Goal: Ask a question

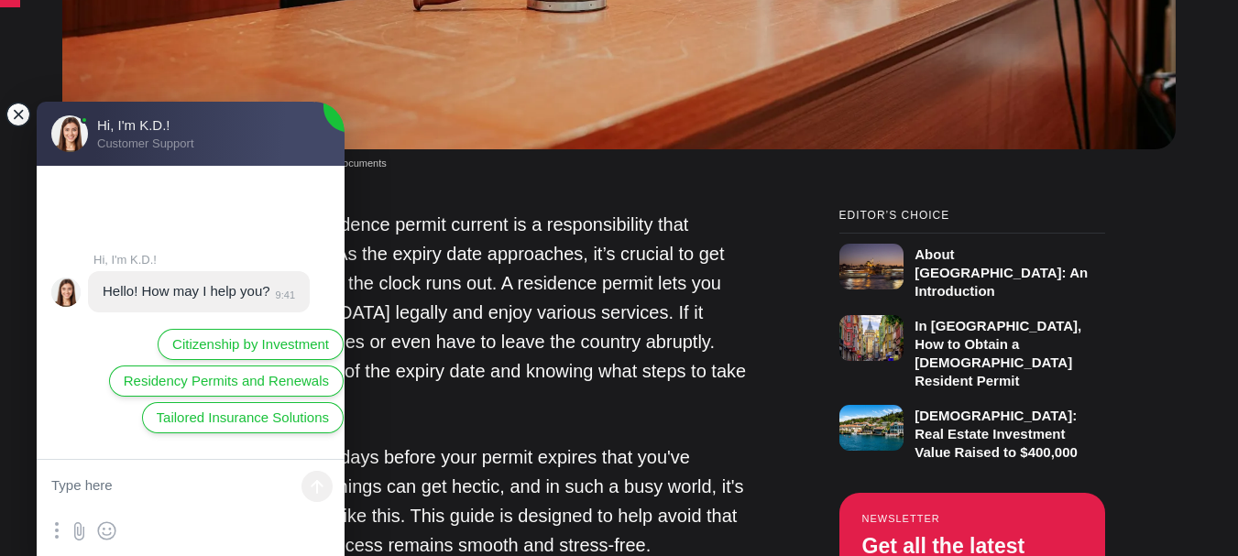
click at [16, 108] on jdiv at bounding box center [19, 115] width 26 height 26
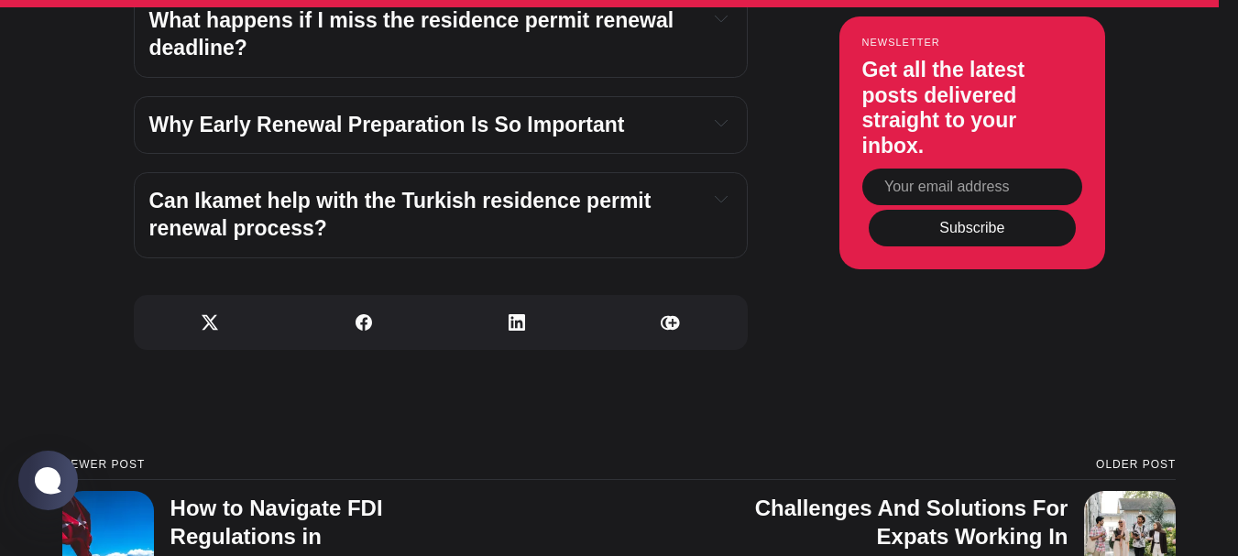
scroll to position [5207, 0]
click at [58, 470] on jdiv at bounding box center [48, 480] width 36 height 31
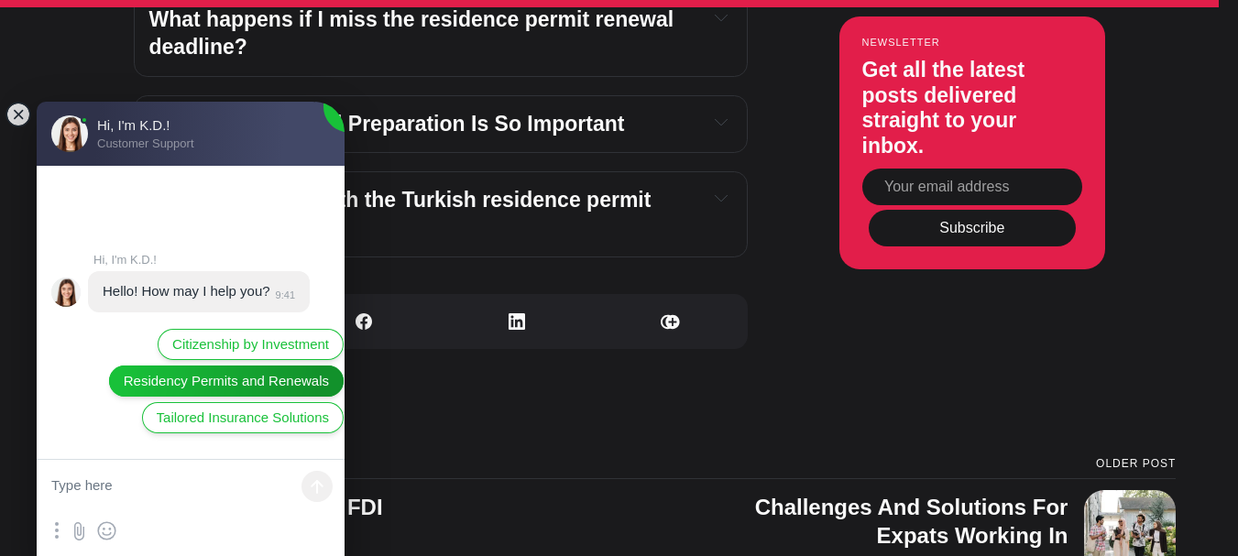
click at [234, 371] on span "Residency Permits and Renewals" at bounding box center [226, 381] width 205 height 20
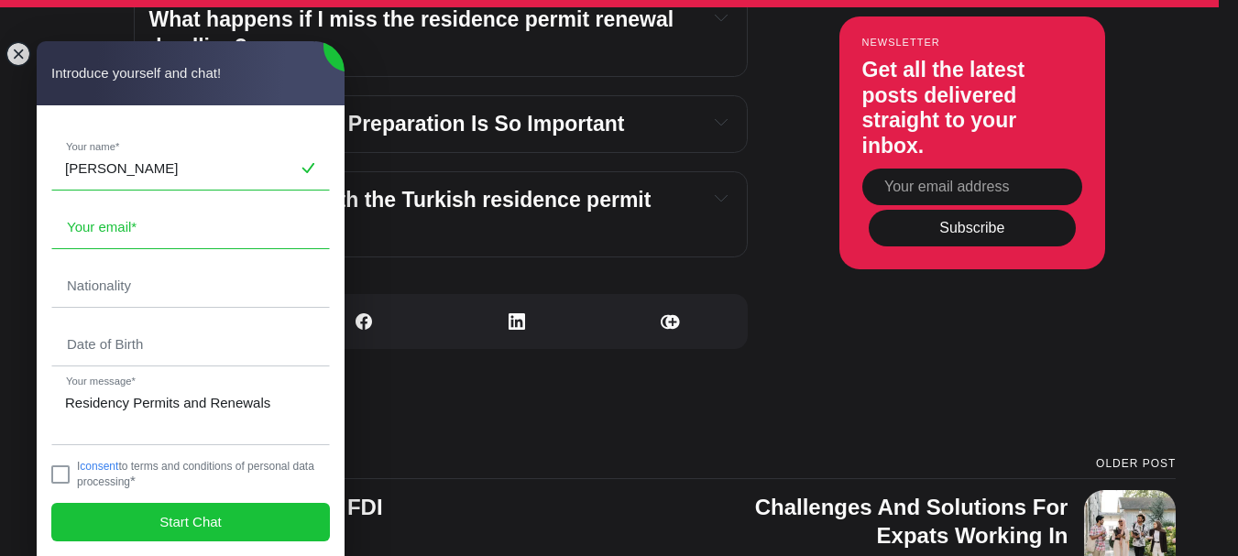
type input "[PERSON_NAME]"
click at [227, 230] on input "email" at bounding box center [190, 227] width 277 height 42
click at [227, 230] on input "fresh2thamax" at bounding box center [190, 227] width 277 height 42
type input "[EMAIL_ADDRESS][DOMAIN_NAME]"
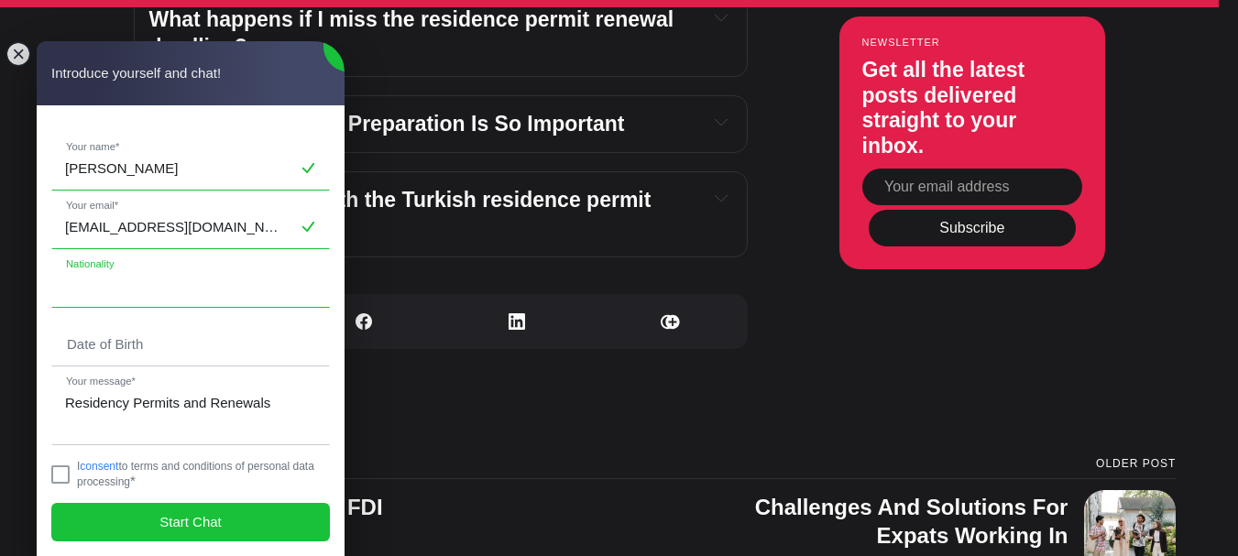
click at [205, 287] on input "text" at bounding box center [190, 286] width 277 height 42
type input "m"
type input "Malawian"
click at [198, 345] on input "tel" at bounding box center [190, 345] width 277 height 42
type input "1"
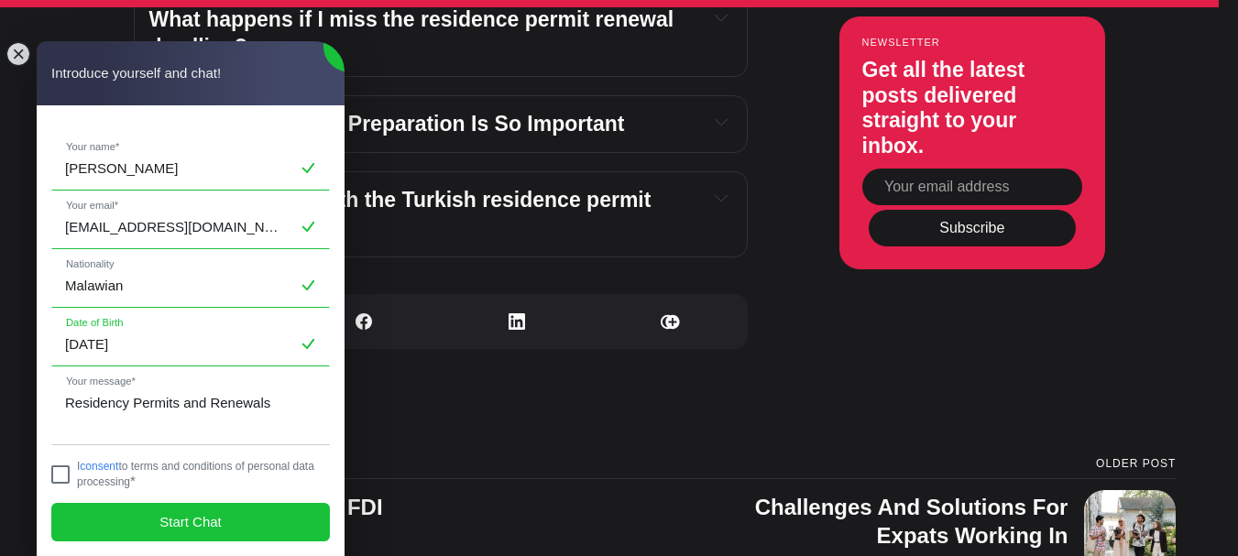
type input "[DATE]"
click at [63, 477] on jdiv at bounding box center [60, 475] width 18 height 18
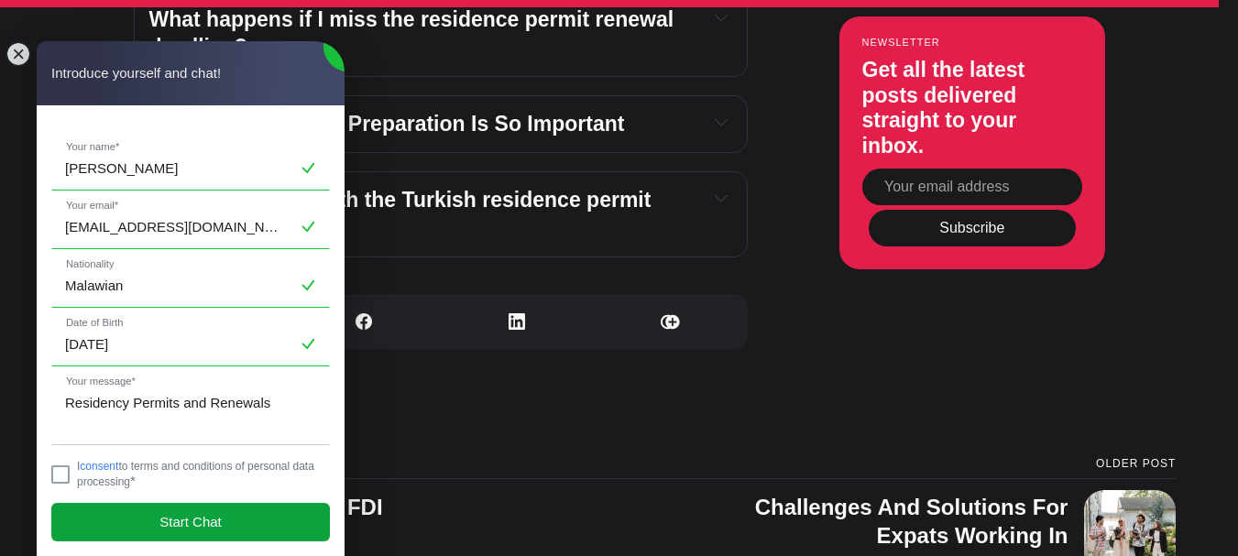
click at [179, 531] on span "Start Chat" at bounding box center [191, 522] width 62 height 20
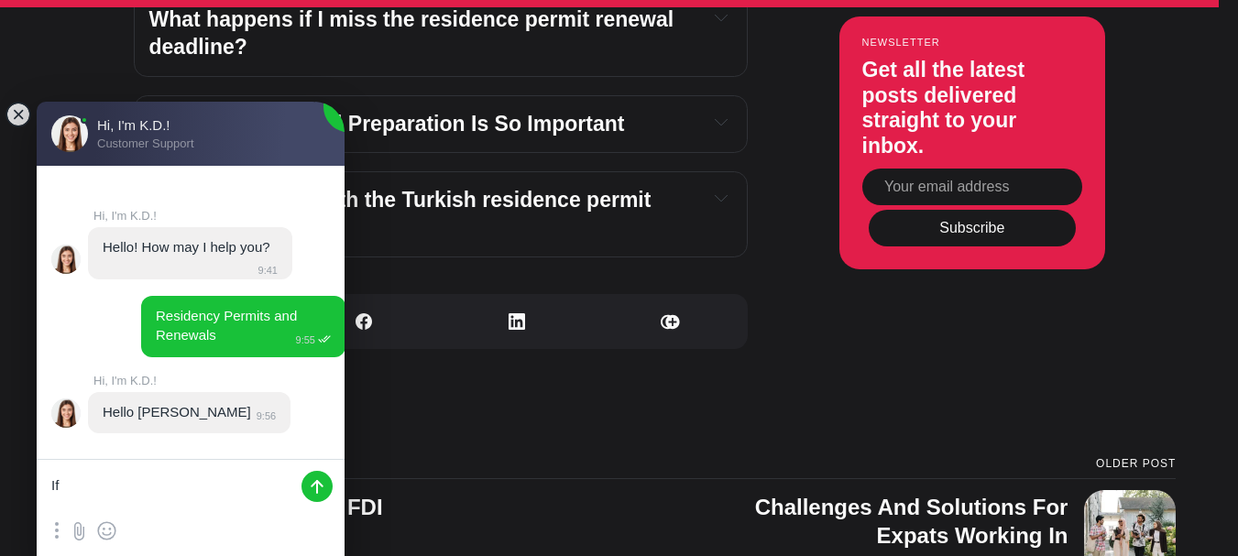
type textarea "I"
type textarea "h"
type textarea "Hie"
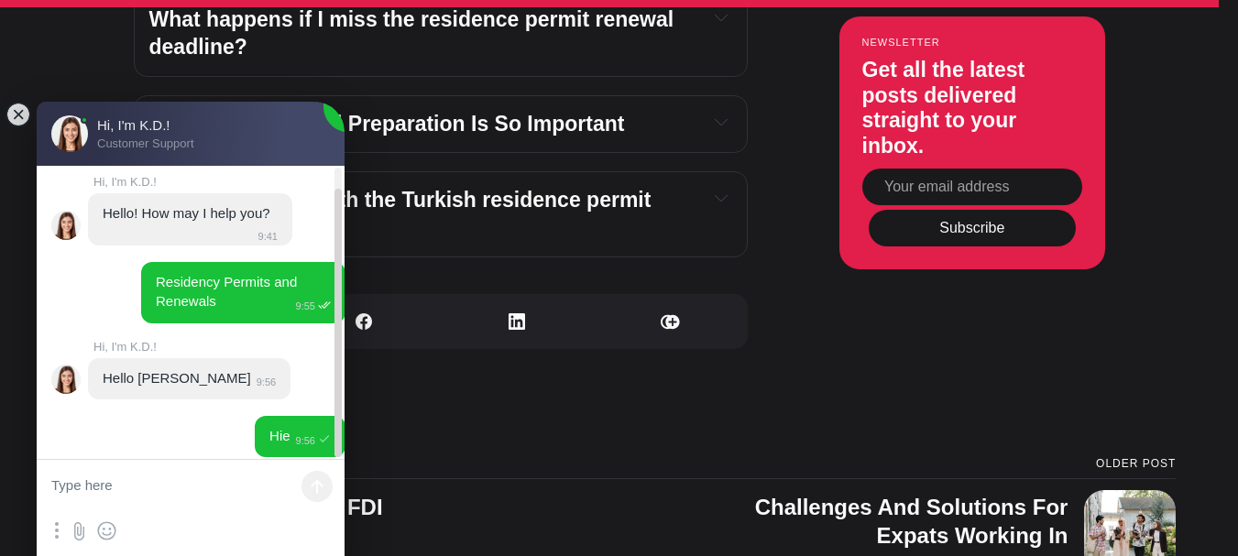
scroll to position [24, 0]
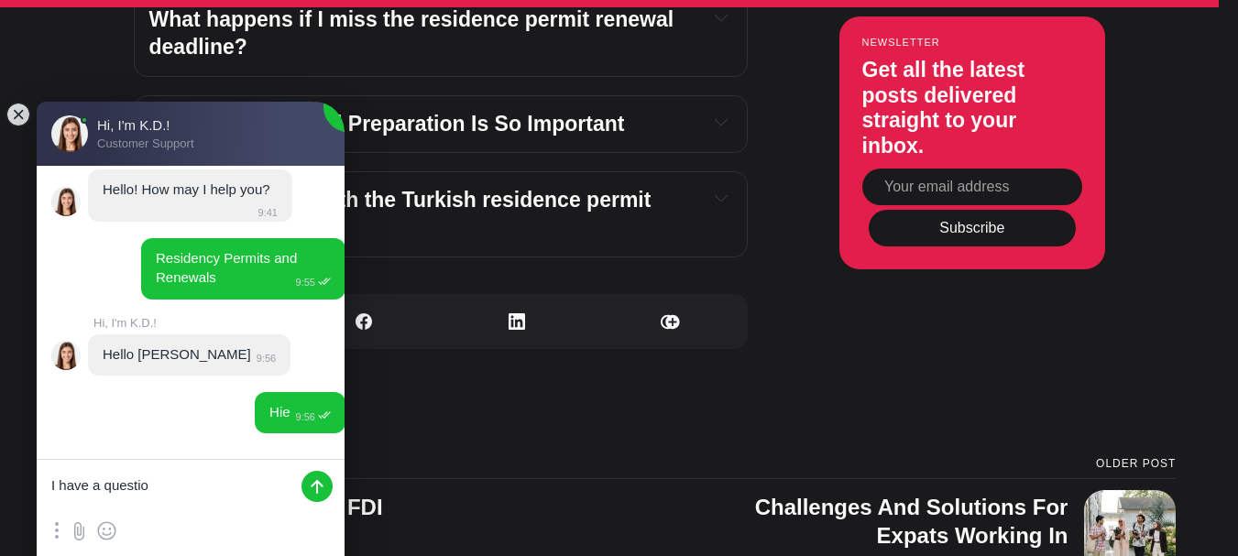
type textarea "I have a question"
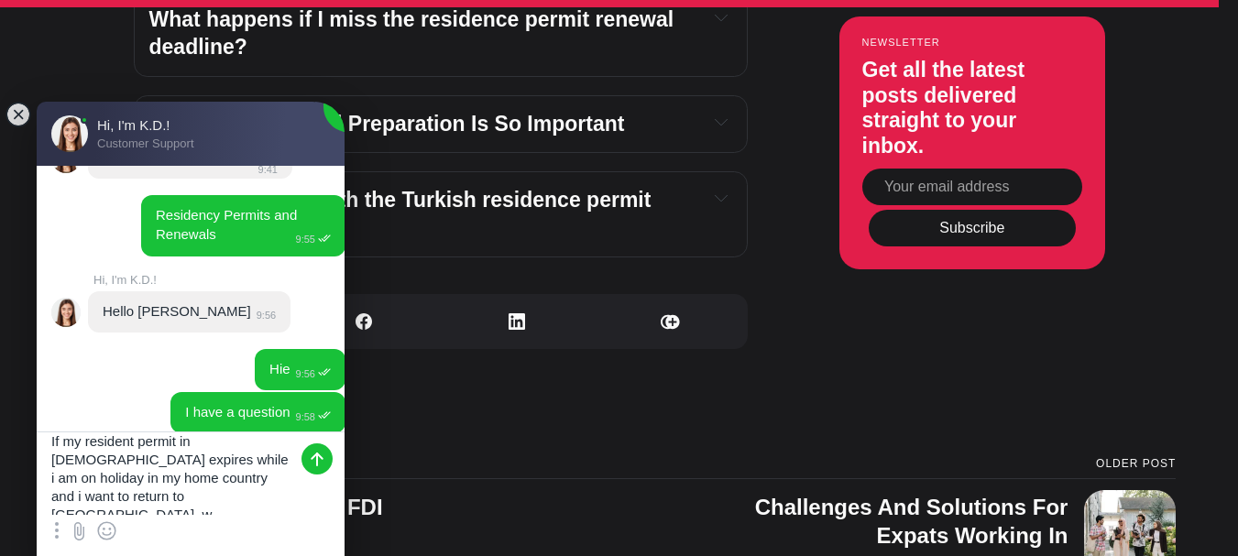
scroll to position [7, 0]
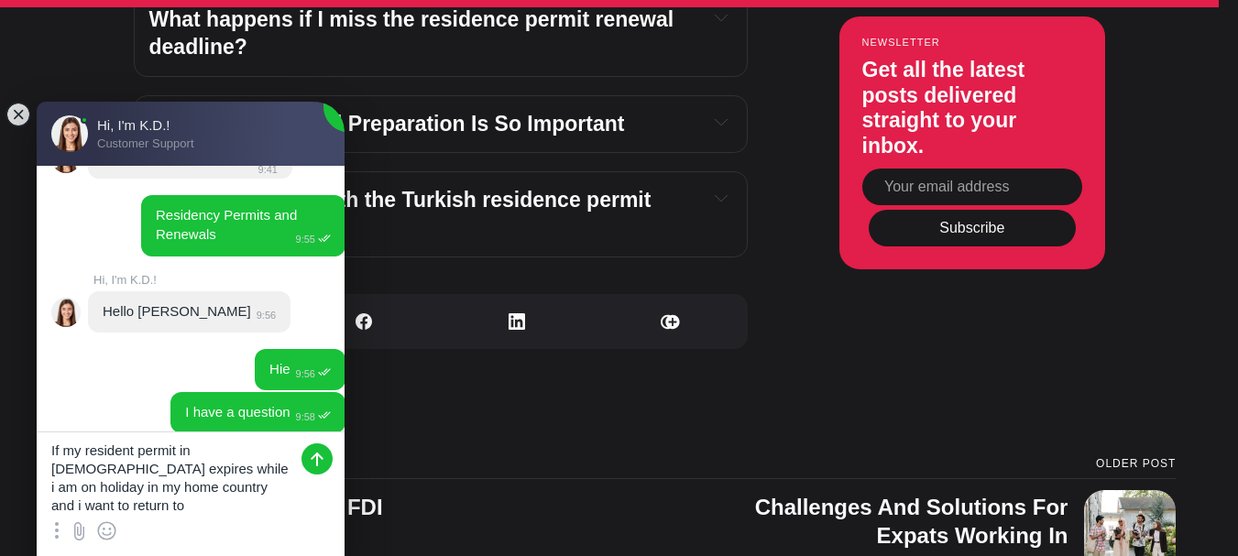
click at [176, 448] on textarea "If my resident permit in [DEMOGRAPHIC_DATA] expires while i am on holiday in my…" at bounding box center [191, 474] width 308 height 83
type textarea "If my resident permit as a student in [DEMOGRAPHIC_DATA] expires while i am on …"
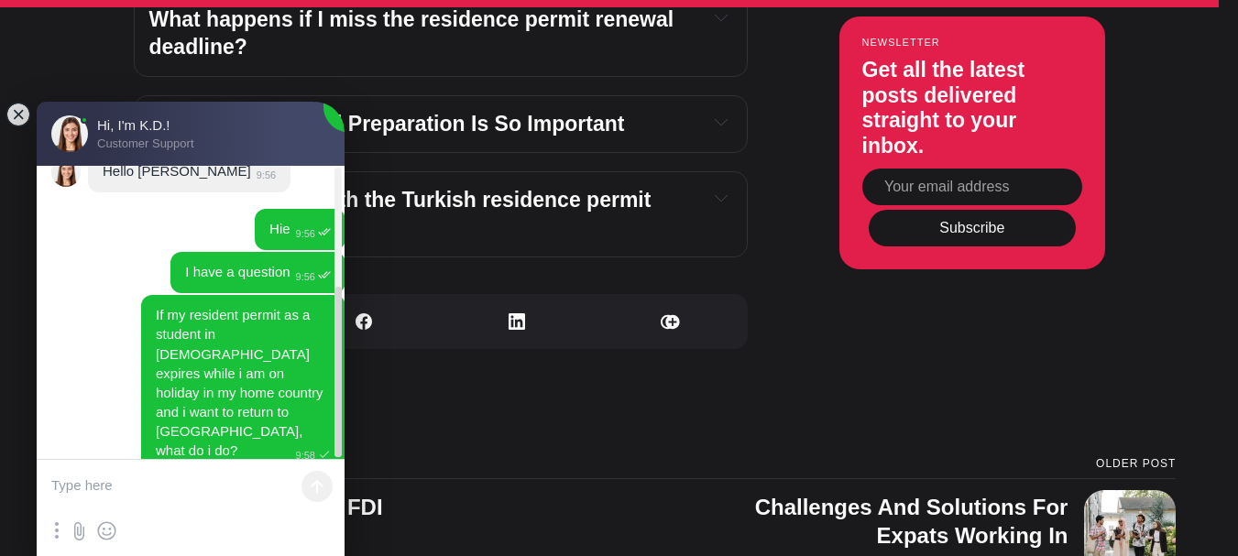
scroll to position [9, 0]
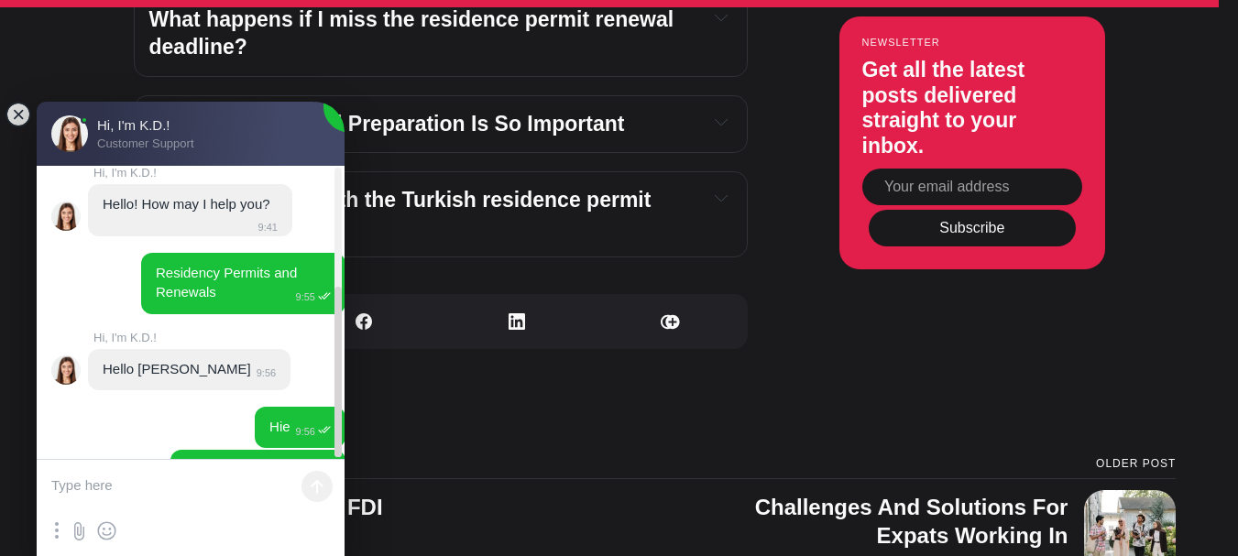
click at [339, 259] on jdiv at bounding box center [338, 313] width 7 height 290
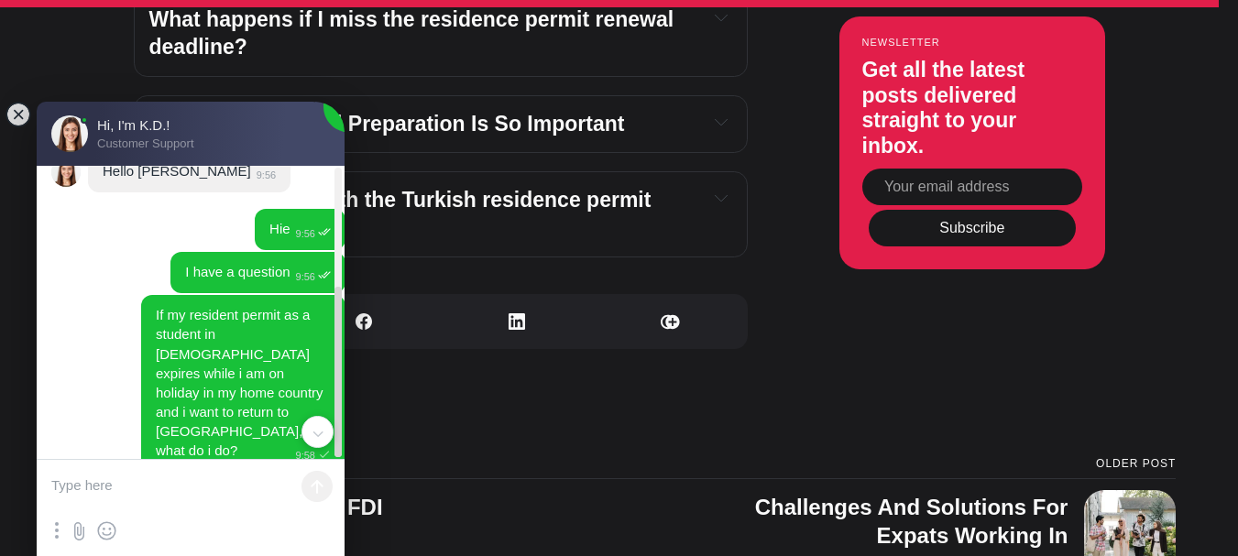
click at [336, 448] on jdiv at bounding box center [338, 313] width 7 height 290
click at [336, 448] on jdiv at bounding box center [338, 372] width 7 height 171
click at [186, 492] on textarea at bounding box center [191, 487] width 308 height 55
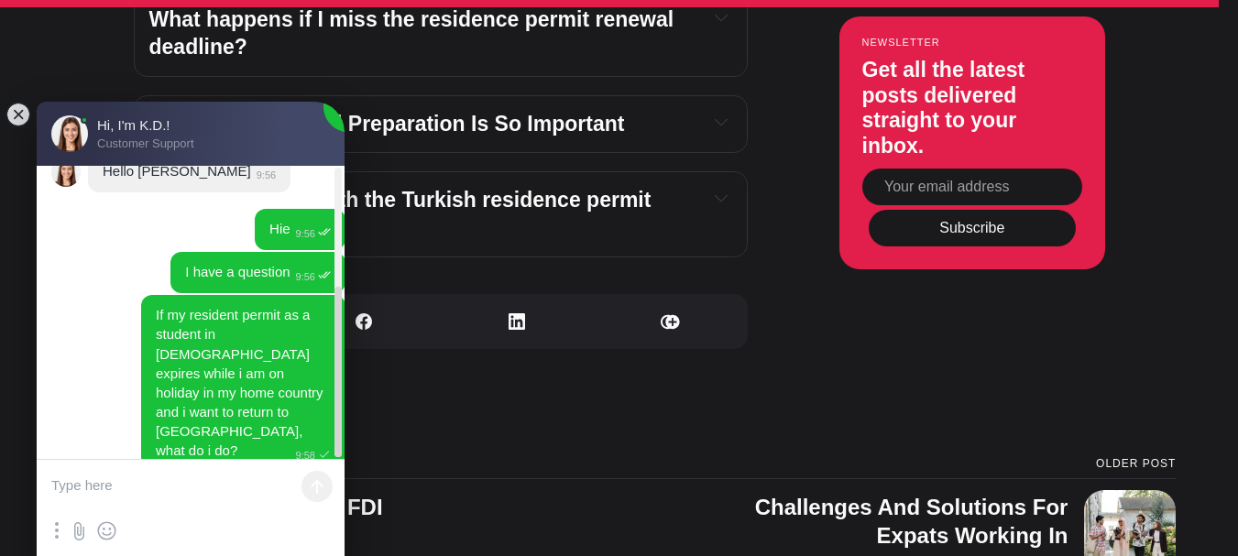
click at [186, 492] on textarea at bounding box center [191, 487] width 308 height 55
click at [199, 487] on textarea at bounding box center [191, 487] width 308 height 55
type textarea "h"
type textarea "Hello K.D."
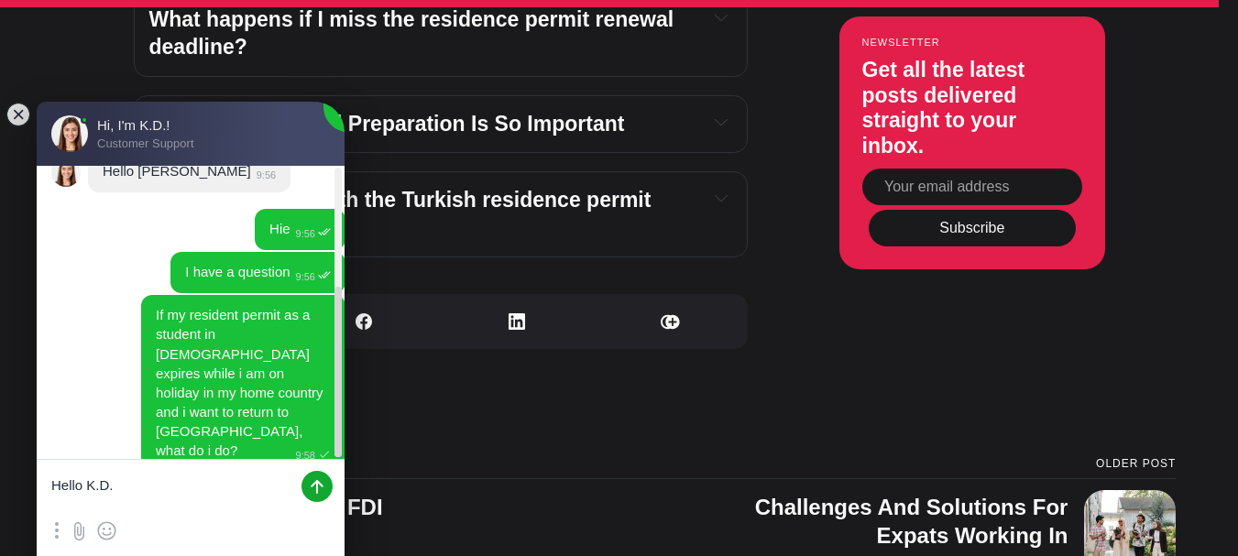
click at [317, 490] on jdiv at bounding box center [317, 486] width 31 height 31
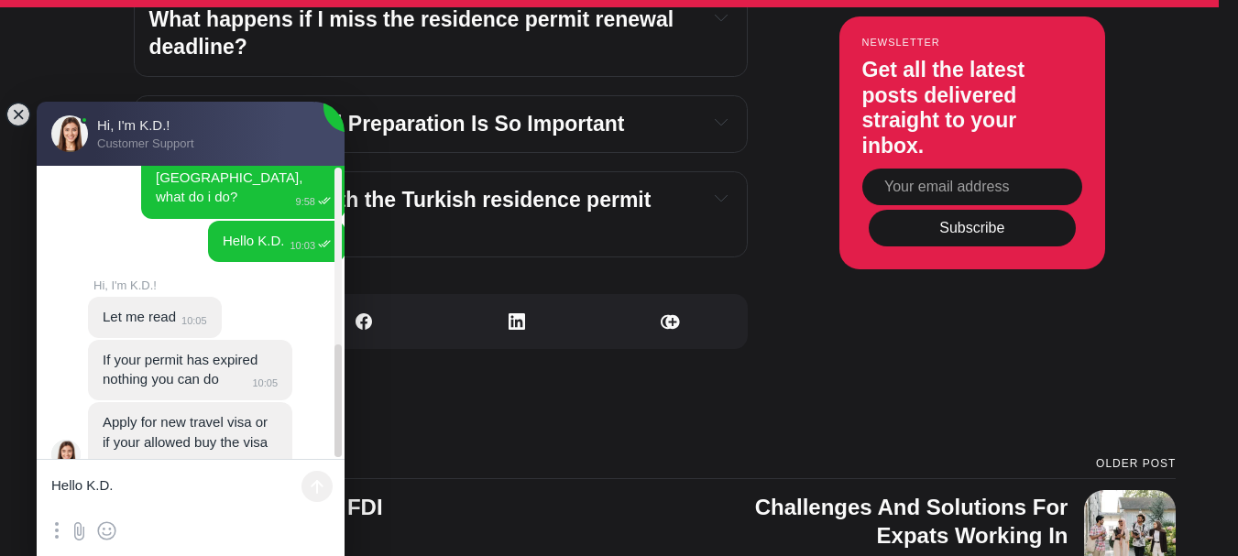
scroll to position [463, 0]
click at [208, 496] on textarea "Hello K.D." at bounding box center [191, 487] width 308 height 55
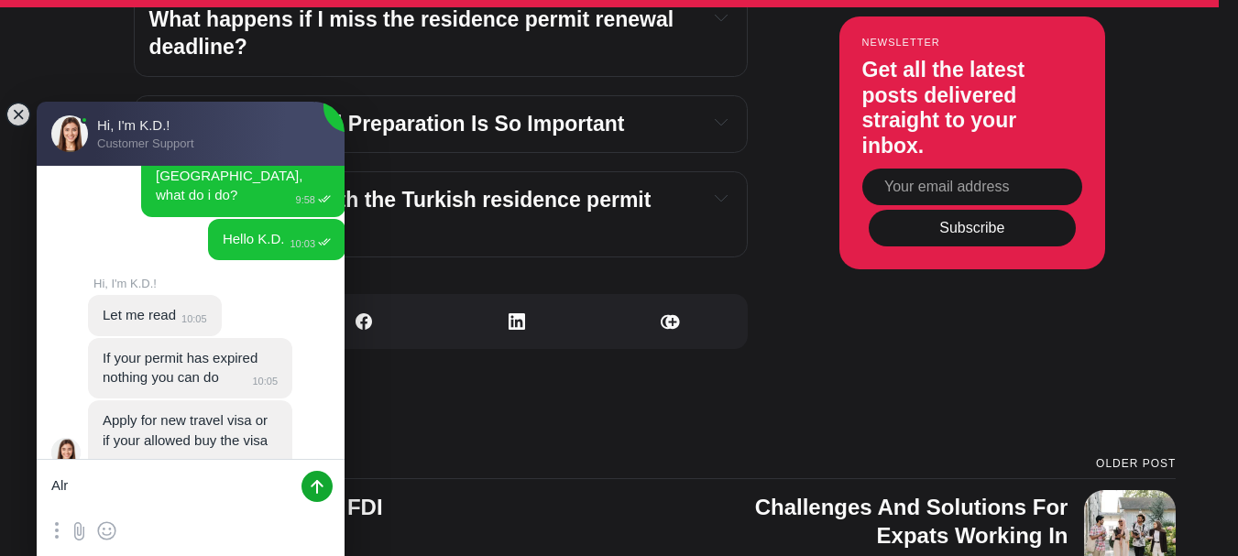
click at [208, 496] on textarea "Alr" at bounding box center [191, 487] width 308 height 55
type textarea "Alright, Thank you"
